Goal: Task Accomplishment & Management: Use online tool/utility

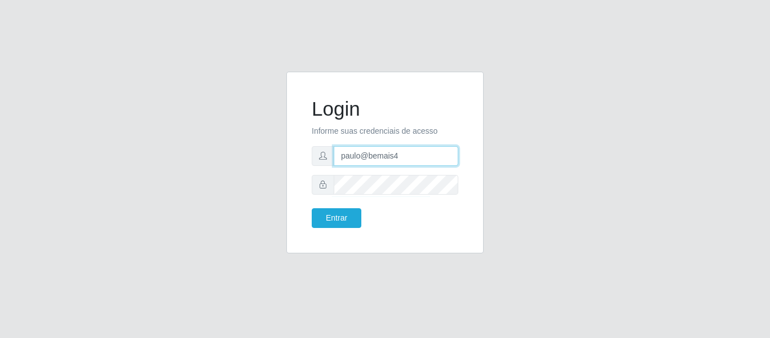
drag, startPoint x: 404, startPoint y: 160, endPoint x: 273, endPoint y: 165, distance: 130.9
click at [273, 165] on div "Login Informe suas credenciais de acesso paulo@bemais4 Entrar" at bounding box center [385, 169] width 643 height 195
type input "juliomarques@carone"
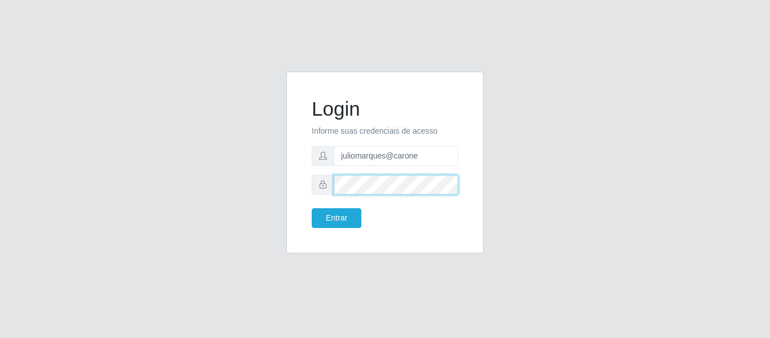
click at [312, 208] on button "Entrar" at bounding box center [337, 218] width 50 height 20
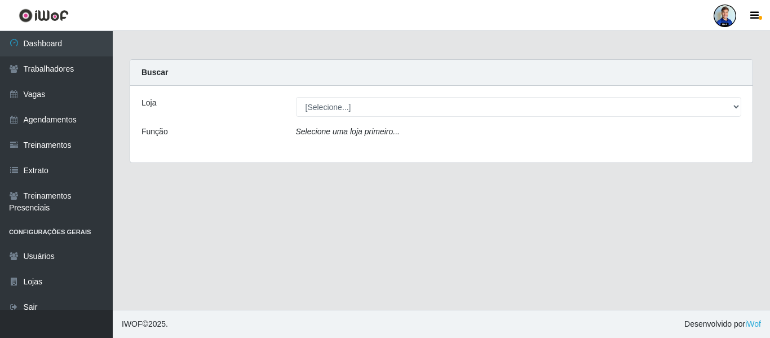
click at [224, 158] on div "Loja [Selecione...] [GEOGRAPHIC_DATA] - [GEOGRAPHIC_DATA] [GEOGRAPHIC_DATA] - […" at bounding box center [441, 124] width 622 height 77
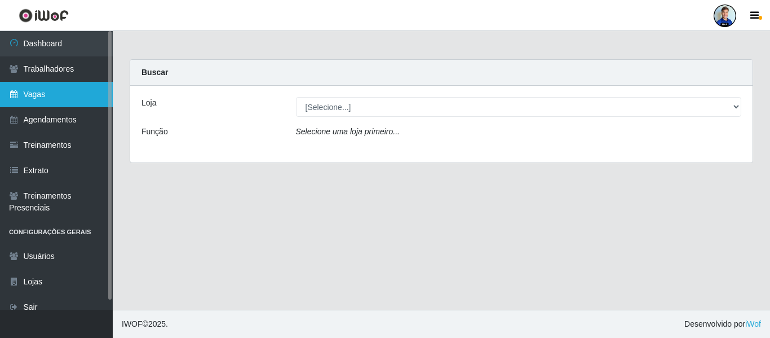
click at [49, 95] on link "Vagas" at bounding box center [56, 94] width 113 height 25
